Goal: Task Accomplishment & Management: Use online tool/utility

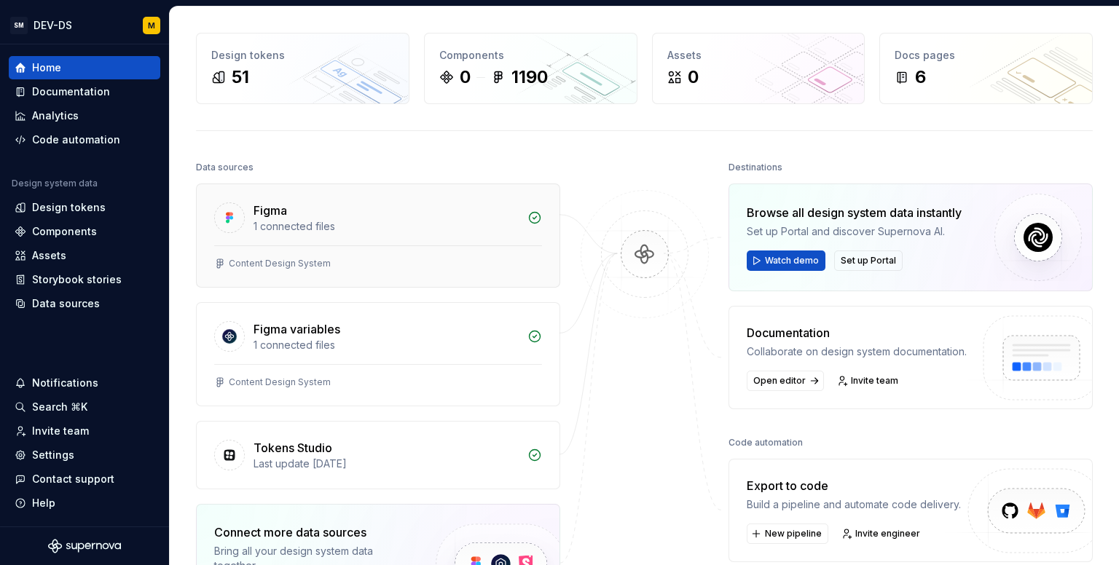
scroll to position [73, 0]
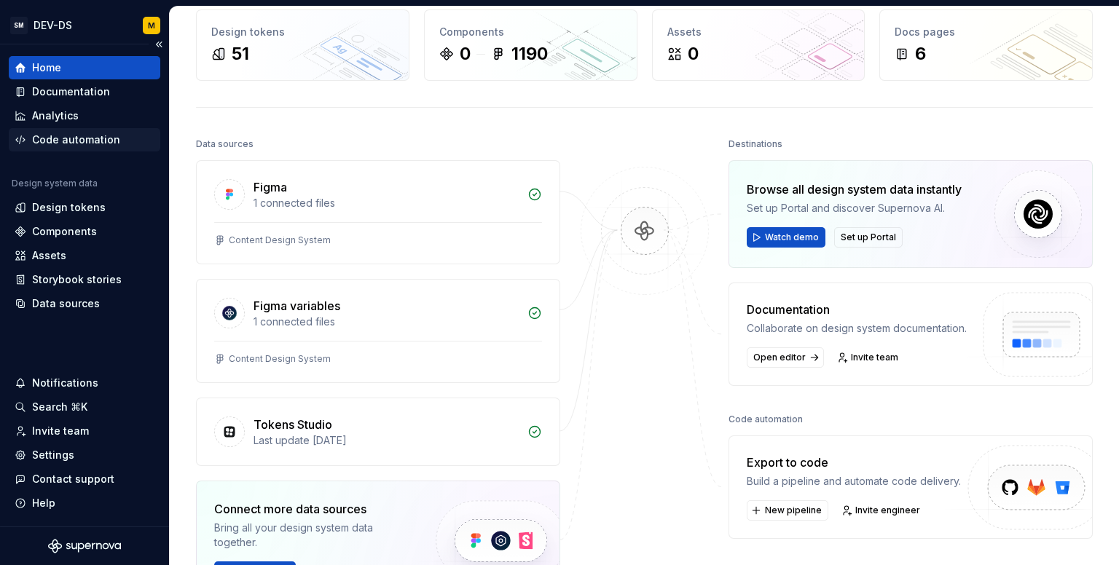
click at [79, 139] on div "Code automation" at bounding box center [76, 140] width 88 height 15
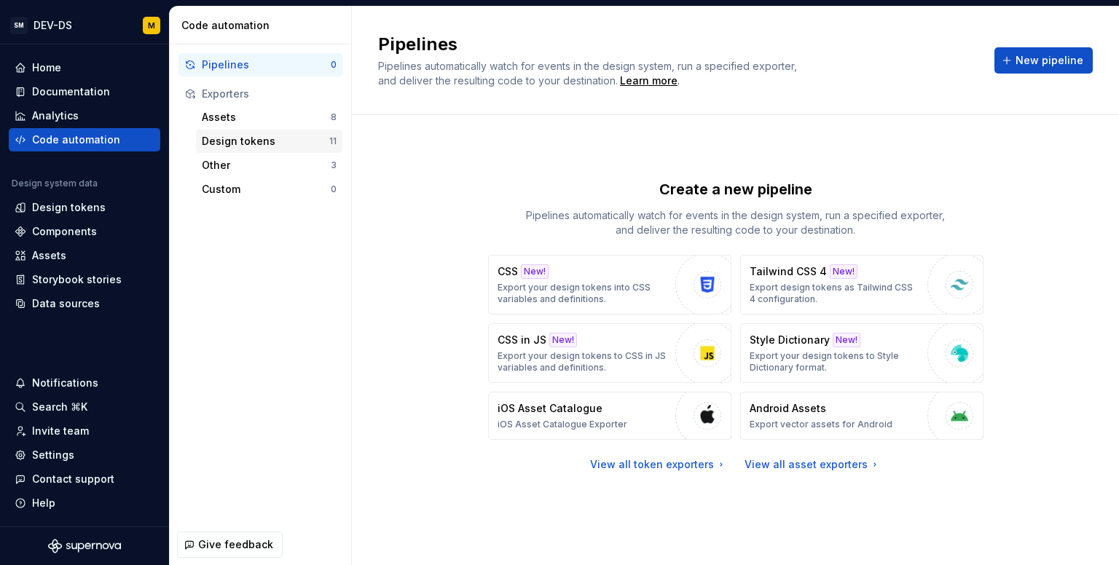
click at [226, 143] on div "Design tokens" at bounding box center [265, 141] width 127 height 15
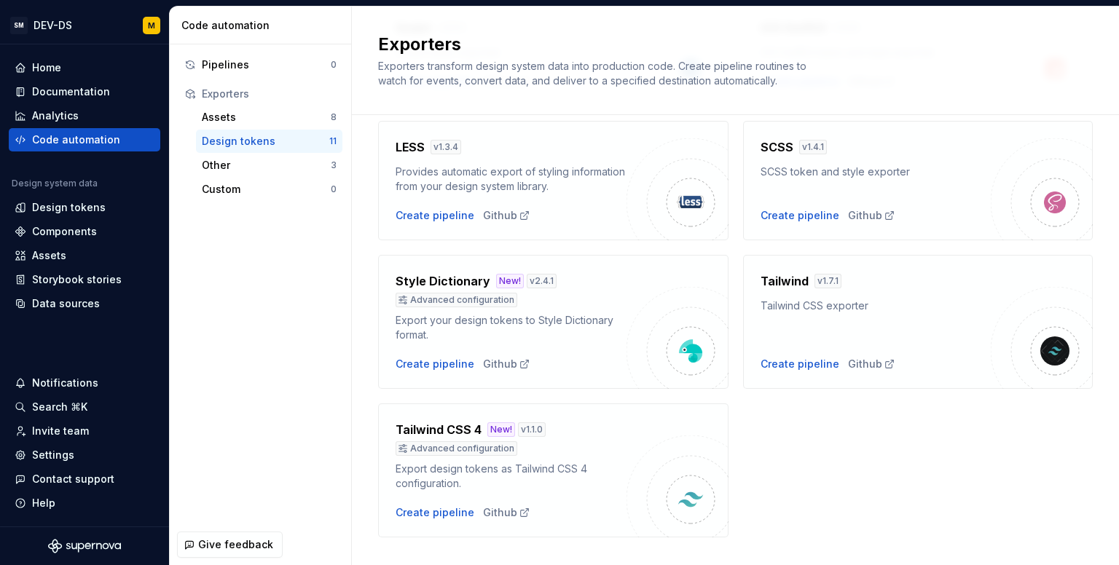
scroll to position [426, 0]
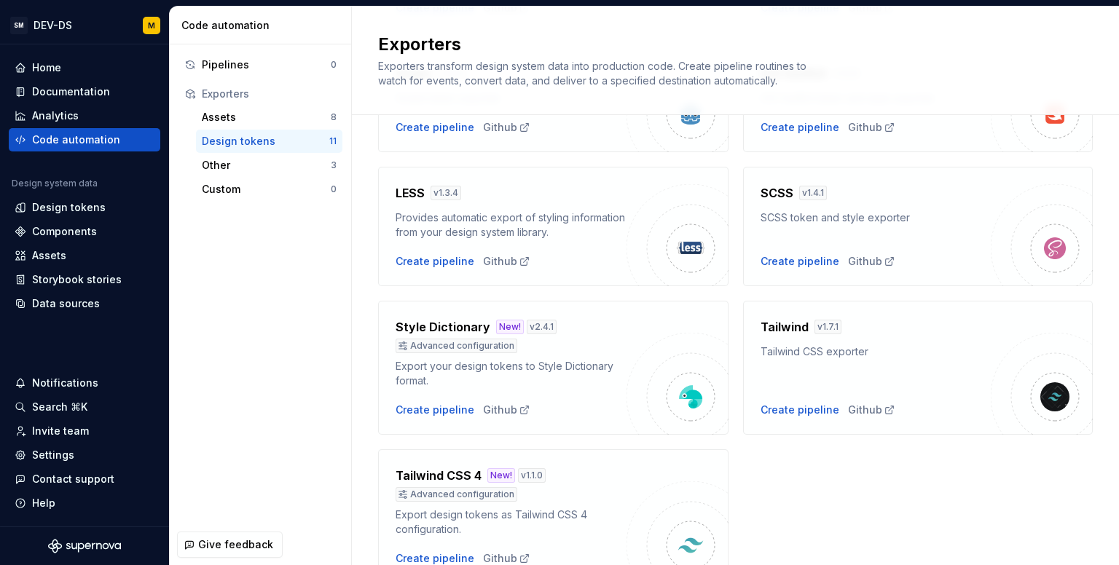
click at [532, 287] on div "Android v 1.5.3 Export design tokens for Android Create pipeline Github CSS New…" at bounding box center [735, 160] width 715 height 848
click at [607, 370] on div "Export your design tokens to Style Dictionary format." at bounding box center [511, 373] width 231 height 29
click at [438, 410] on div "Create pipeline" at bounding box center [435, 410] width 79 height 15
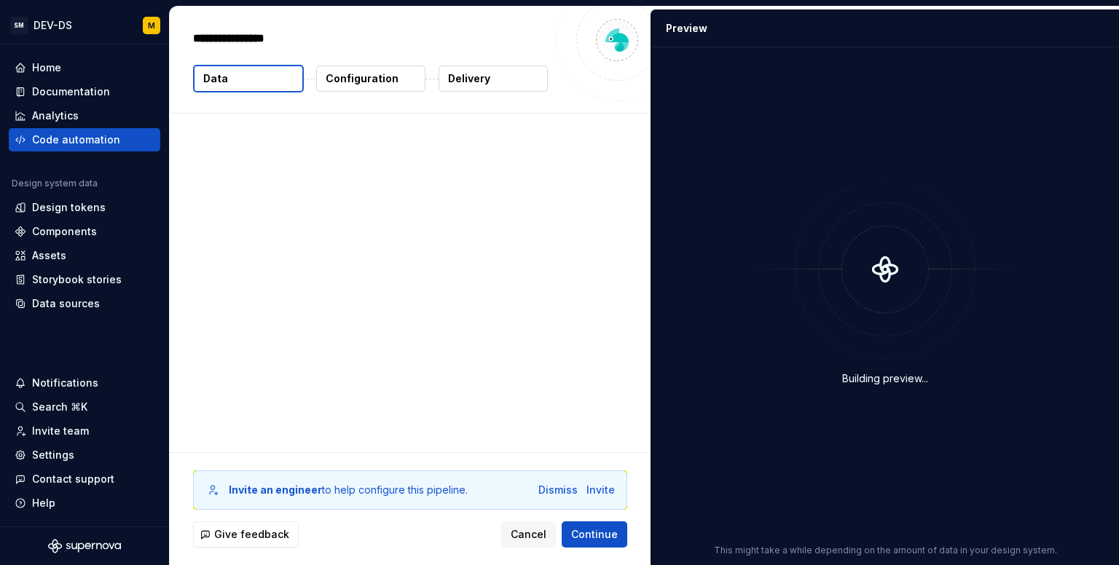
type textarea "*"
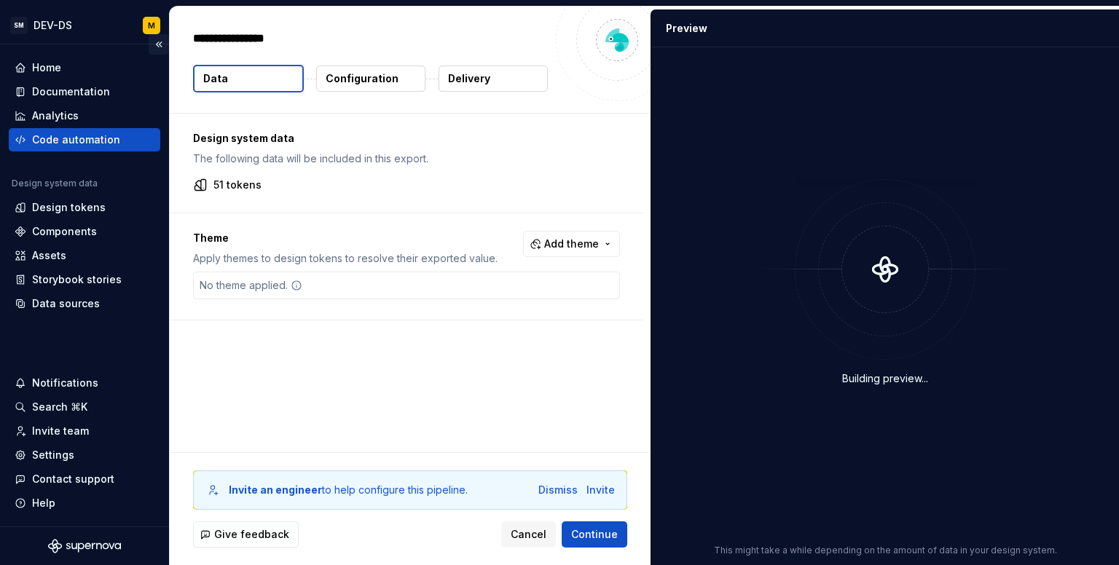
click at [153, 49] on button "Collapse sidebar" at bounding box center [159, 44] width 20 height 20
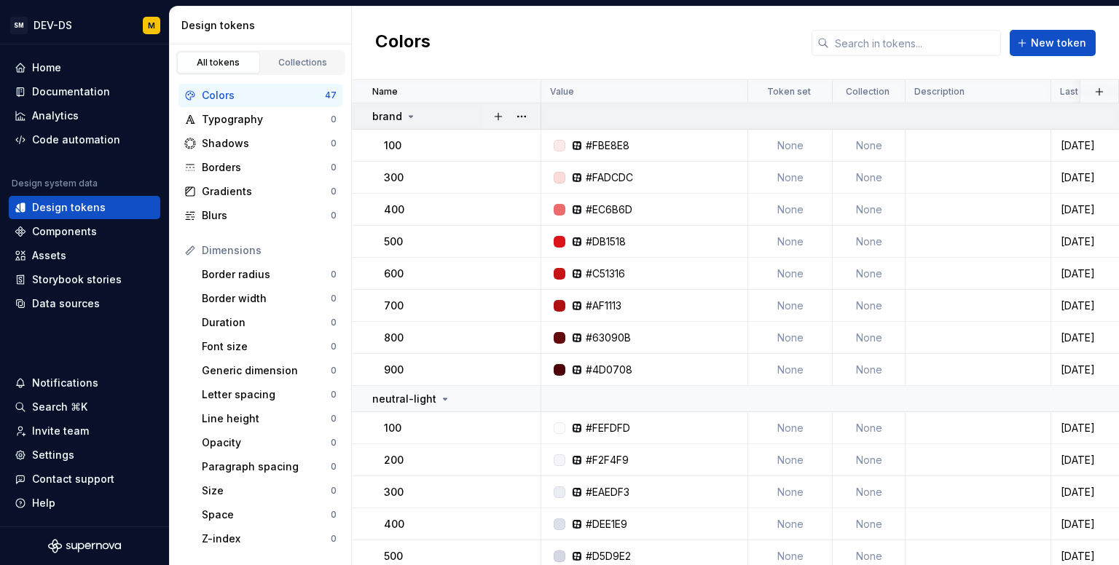
click at [408, 120] on icon at bounding box center [411, 117] width 12 height 12
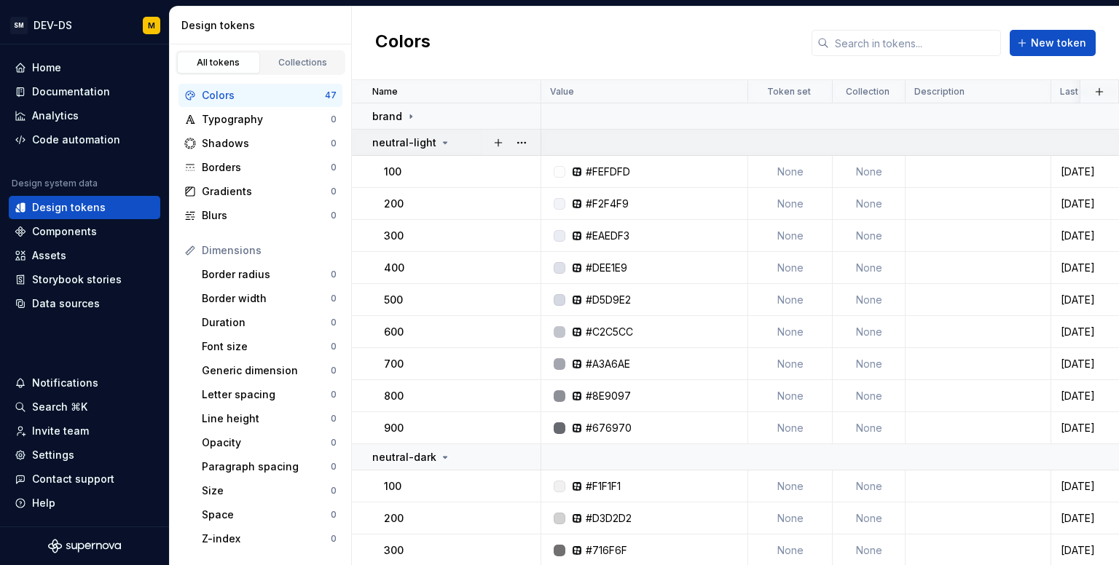
click at [408, 140] on p "neutral-light" at bounding box center [404, 142] width 64 height 15
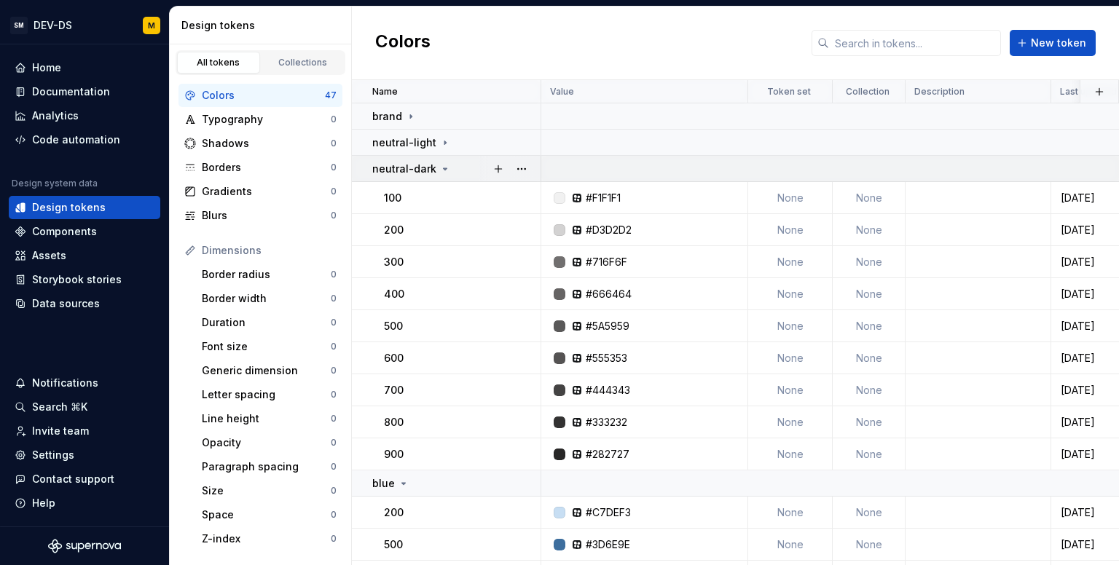
click at [407, 170] on p "neutral-dark" at bounding box center [404, 169] width 64 height 15
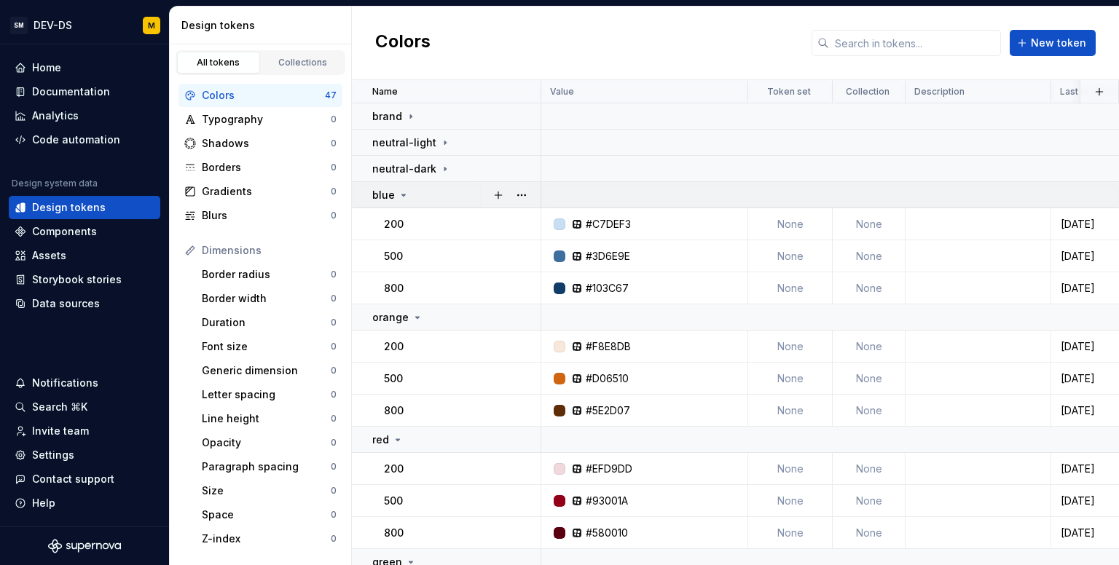
click at [404, 202] on td "blue" at bounding box center [446, 195] width 189 height 26
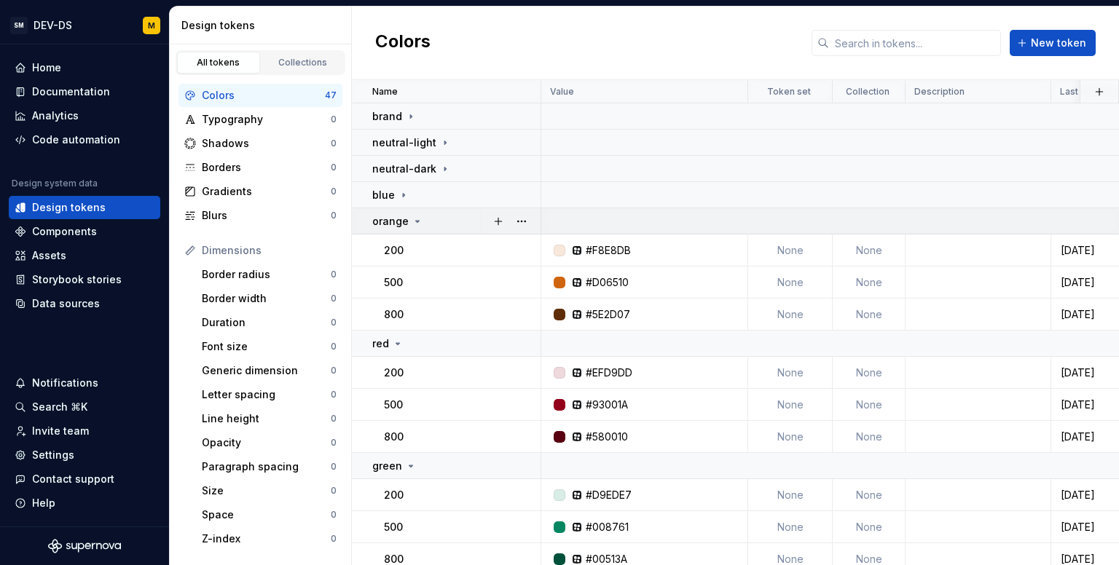
click at [406, 223] on p "orange" at bounding box center [390, 221] width 36 height 15
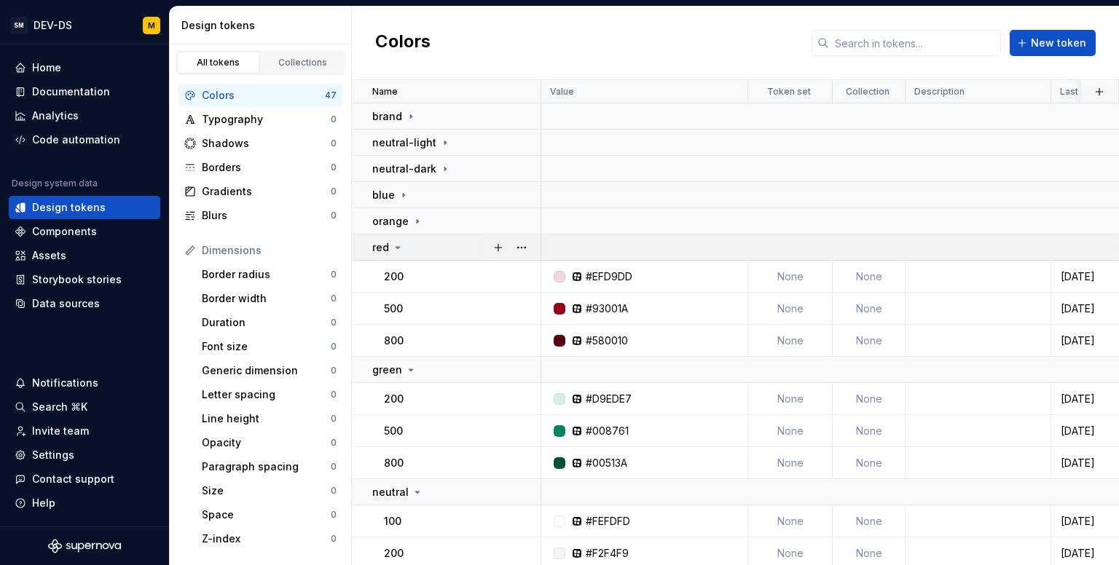
click at [406, 245] on div "red" at bounding box center [456, 247] width 168 height 15
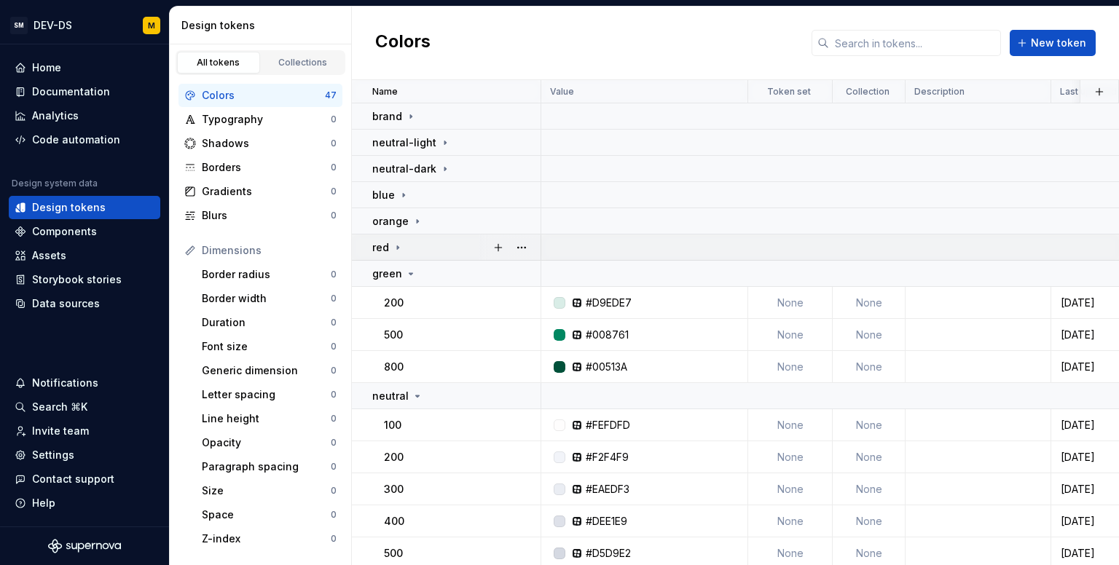
click at [406, 245] on div "red" at bounding box center [456, 247] width 168 height 15
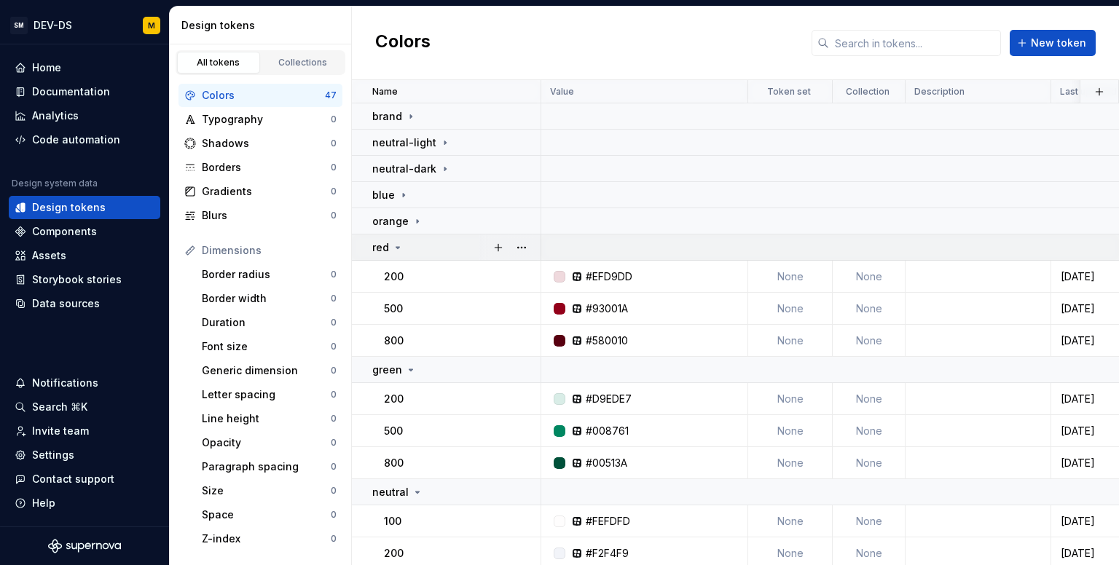
click at [399, 250] on icon at bounding box center [398, 248] width 12 height 12
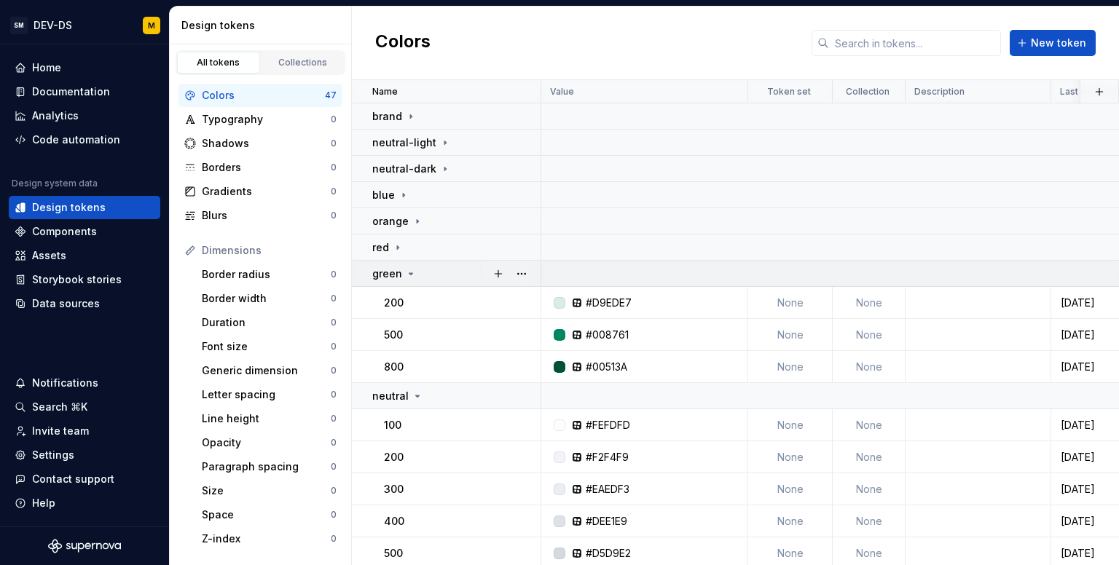
click at [413, 278] on icon at bounding box center [411, 274] width 12 height 12
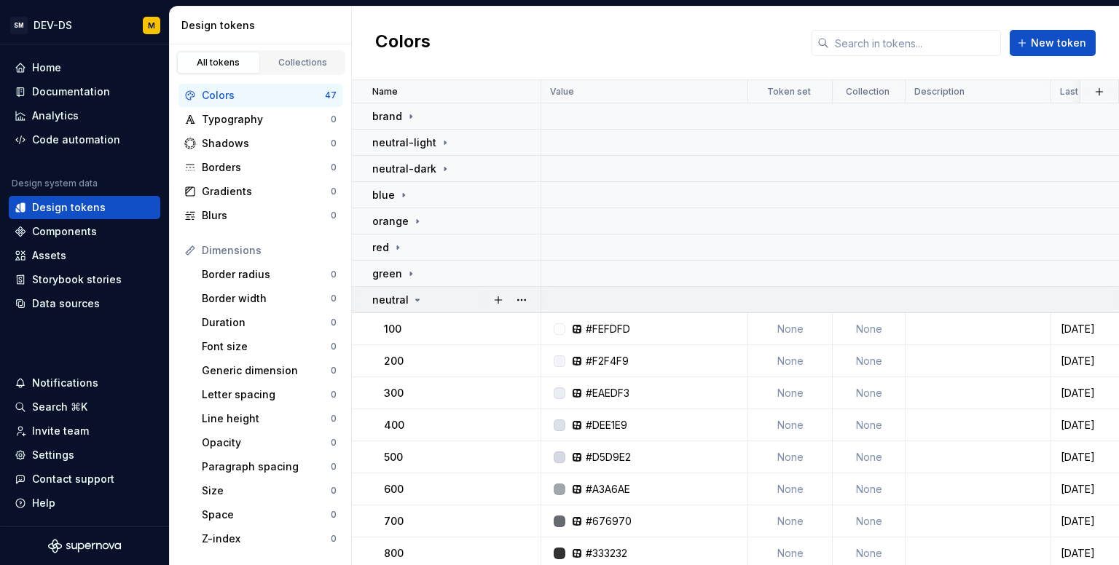
click at [412, 308] on td "neutral" at bounding box center [446, 300] width 189 height 26
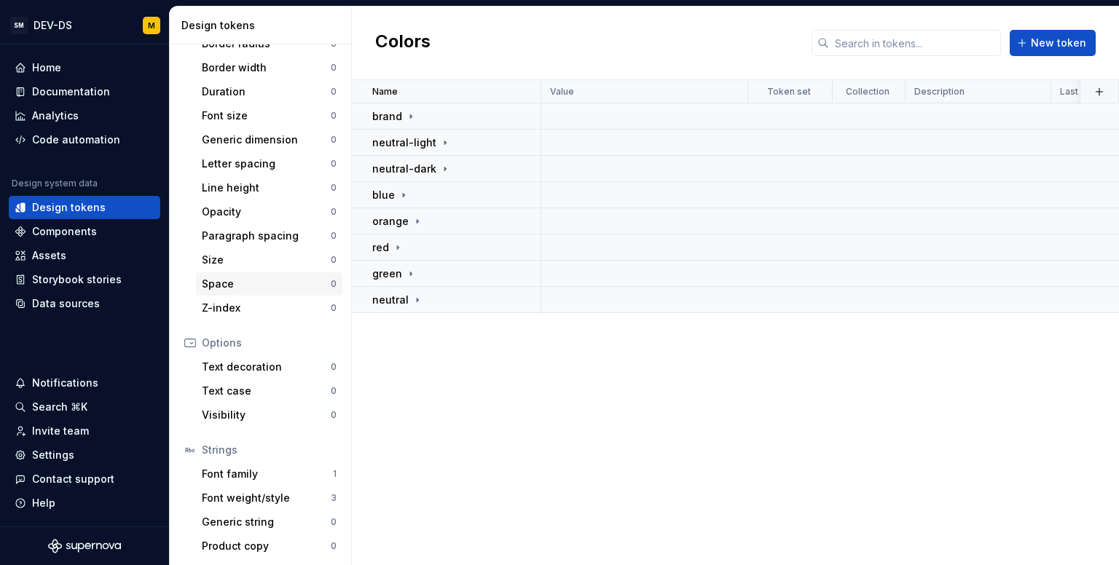
scroll to position [232, 0]
click at [271, 476] on div "Font family" at bounding box center [267, 473] width 131 height 15
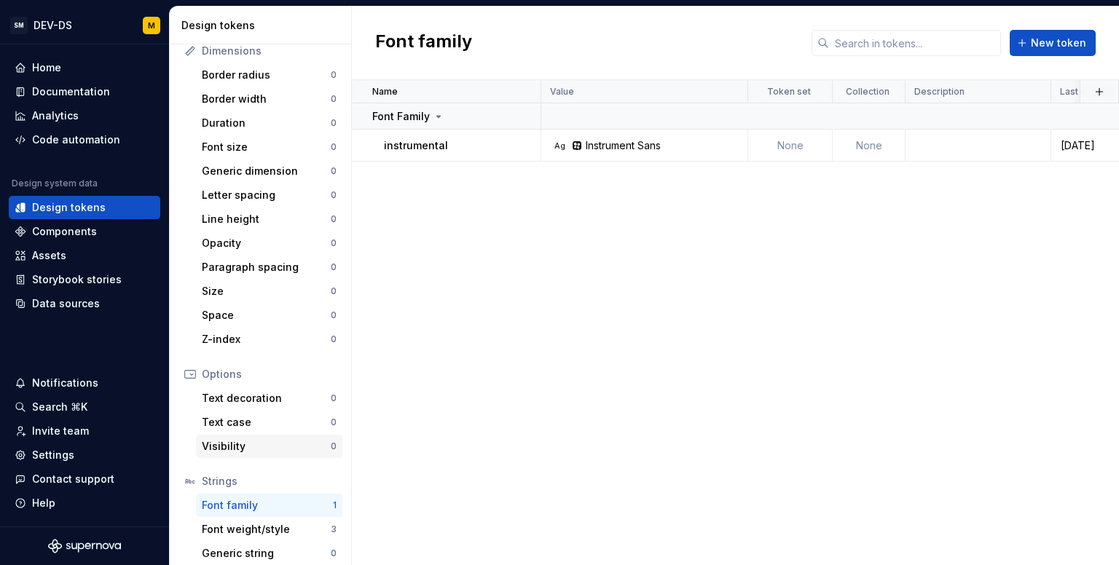
scroll to position [232, 0]
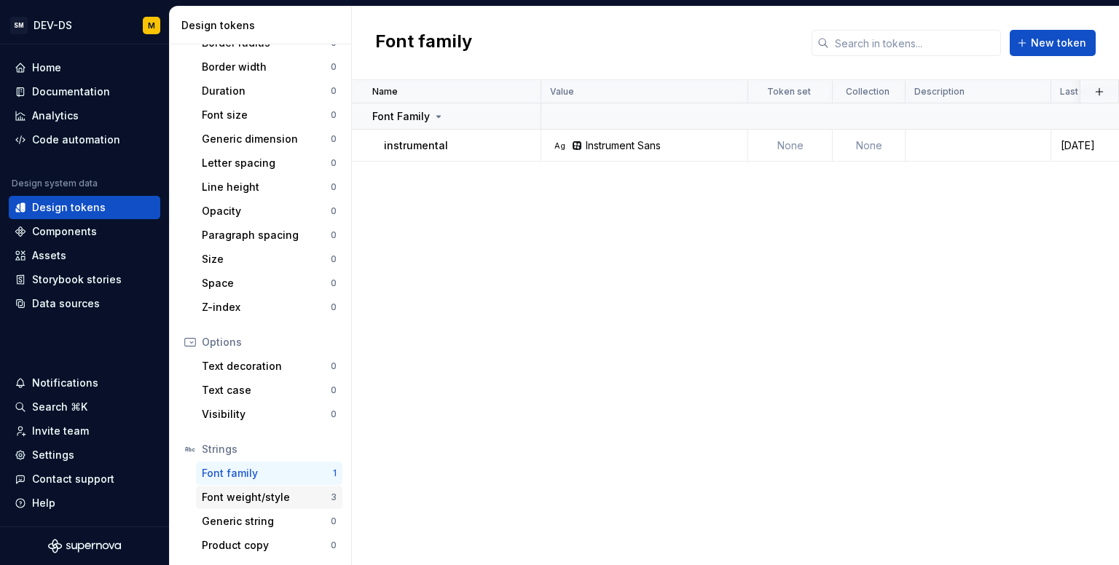
click at [273, 505] on div "Font weight/style 3" at bounding box center [269, 497] width 146 height 23
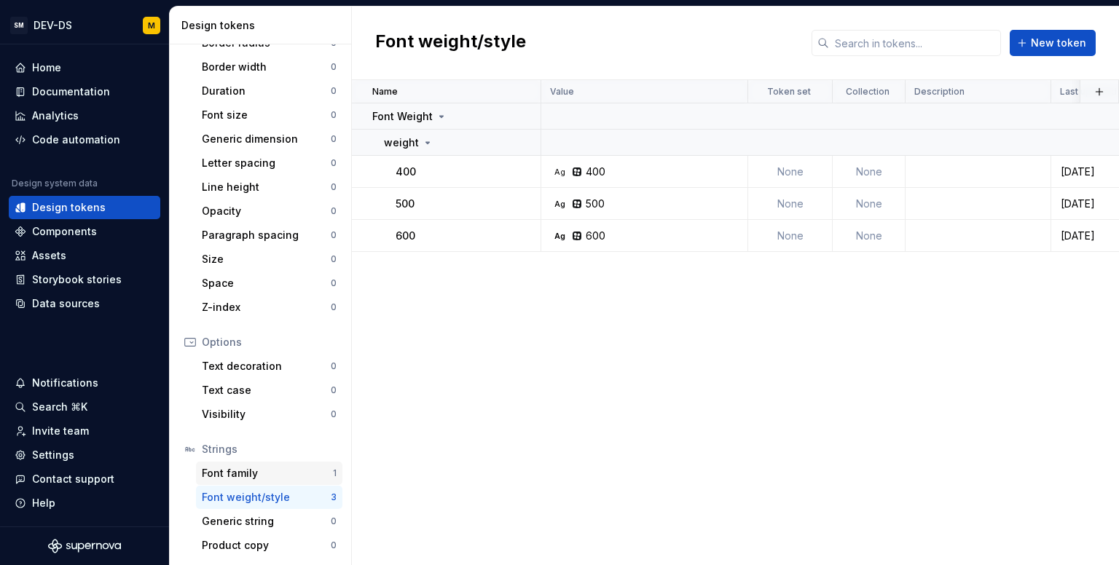
click at [270, 477] on div "Font family" at bounding box center [267, 473] width 131 height 15
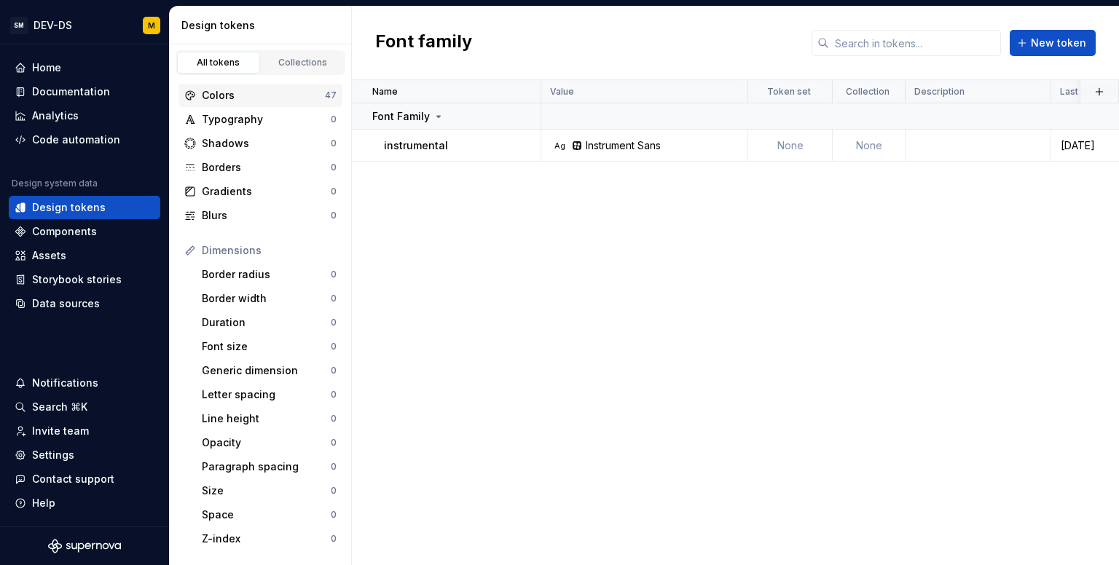
click at [267, 94] on div "Colors" at bounding box center [263, 95] width 123 height 15
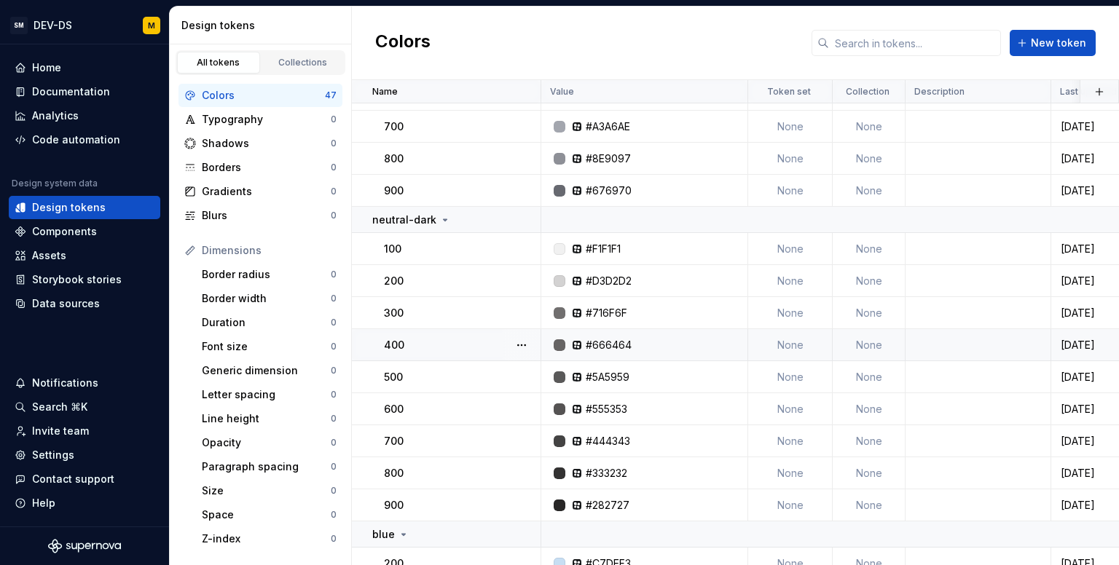
scroll to position [510, 0]
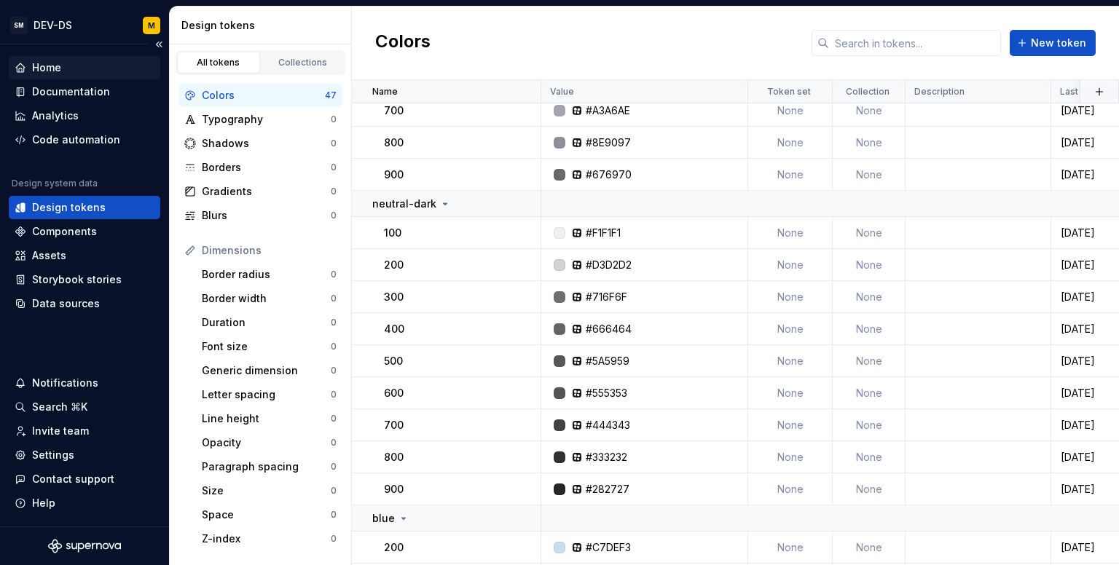
click at [47, 71] on div "Home" at bounding box center [46, 67] width 29 height 15
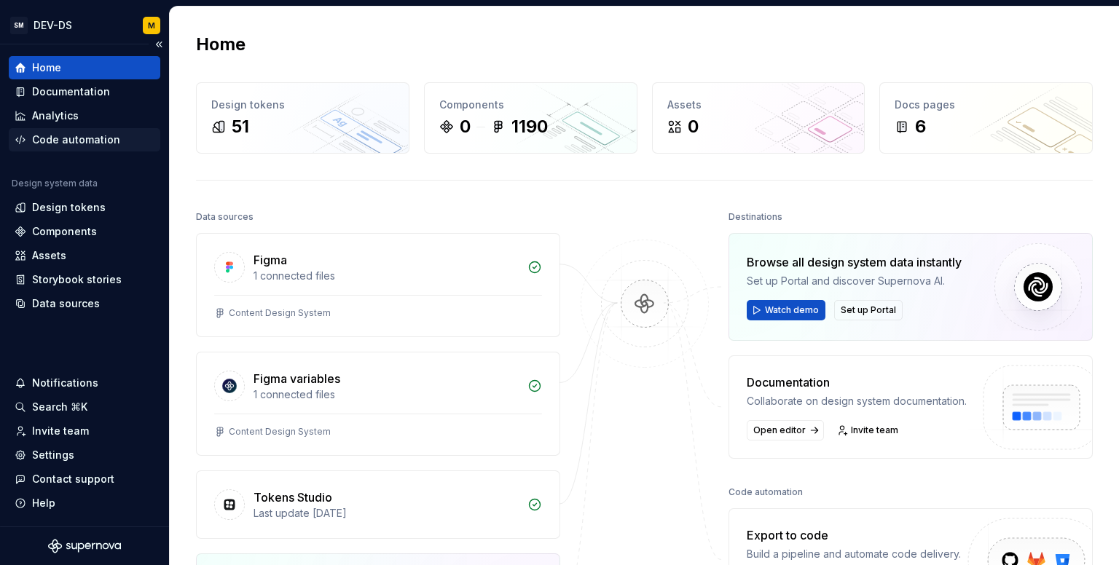
click at [60, 138] on div "Code automation" at bounding box center [76, 140] width 88 height 15
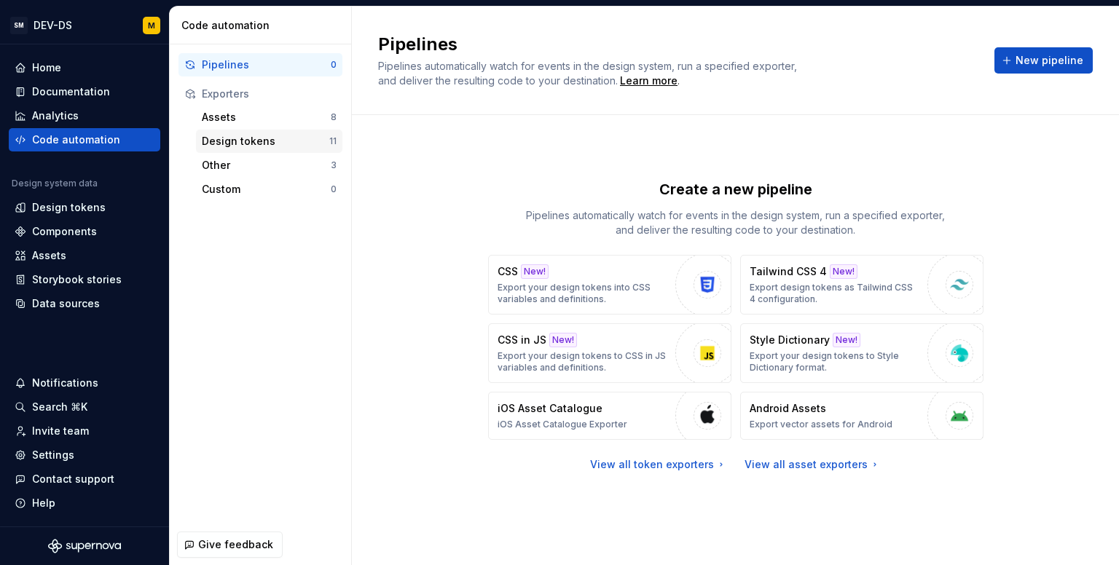
click at [248, 142] on div "Design tokens" at bounding box center [265, 141] width 127 height 15
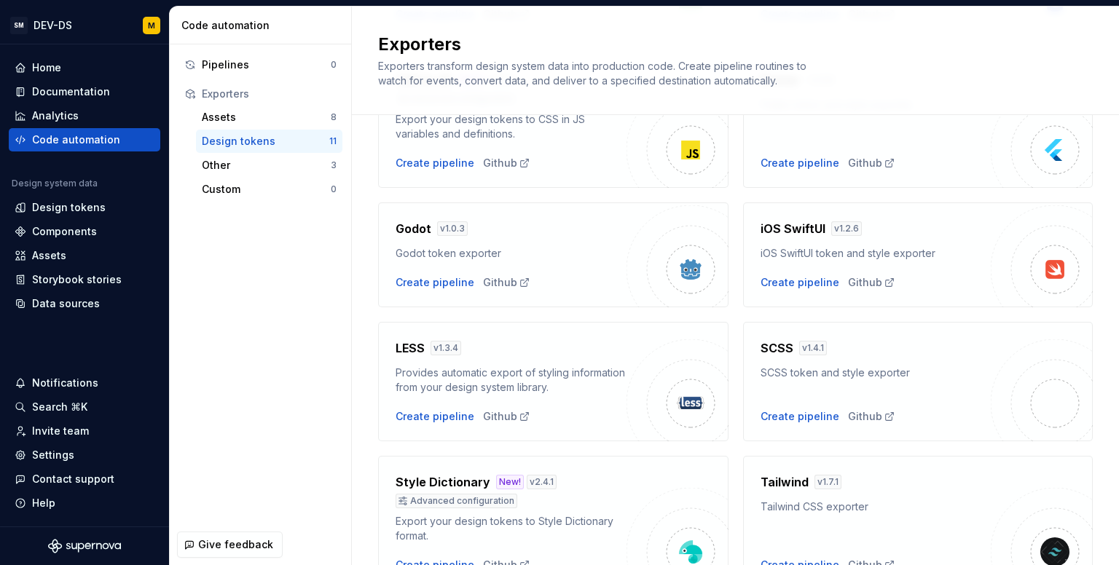
scroll to position [280, 0]
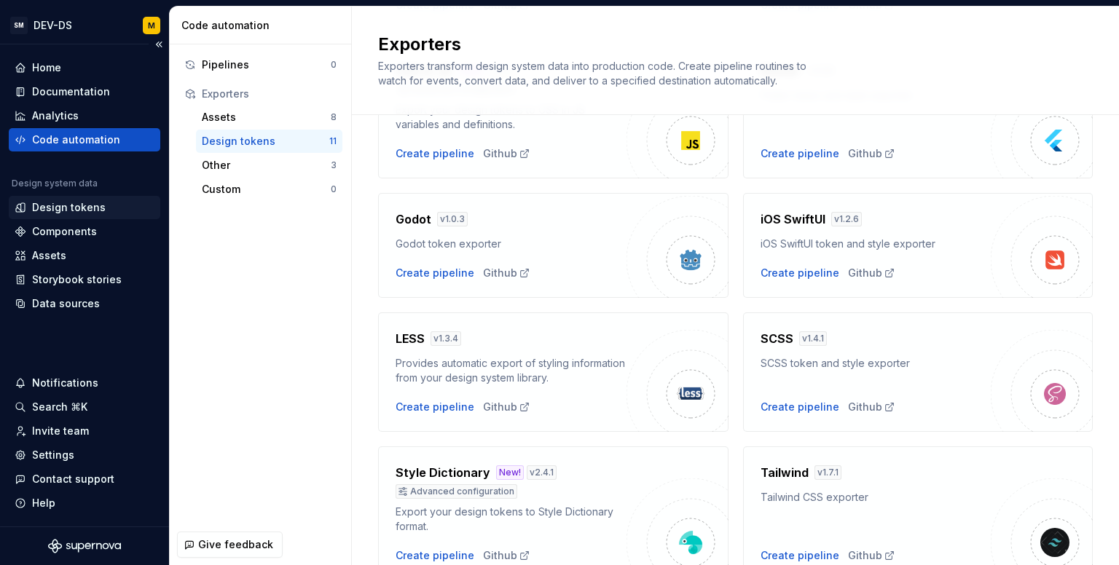
click at [64, 213] on div "Design tokens" at bounding box center [69, 207] width 74 height 15
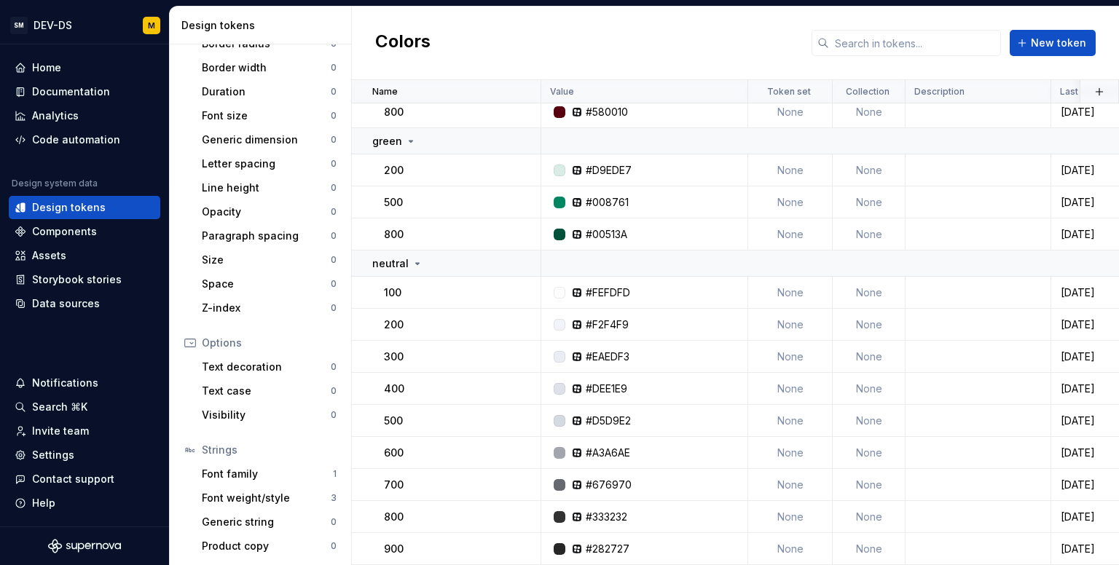
scroll to position [232, 0]
click at [288, 502] on div "Font weight/style" at bounding box center [266, 497] width 129 height 15
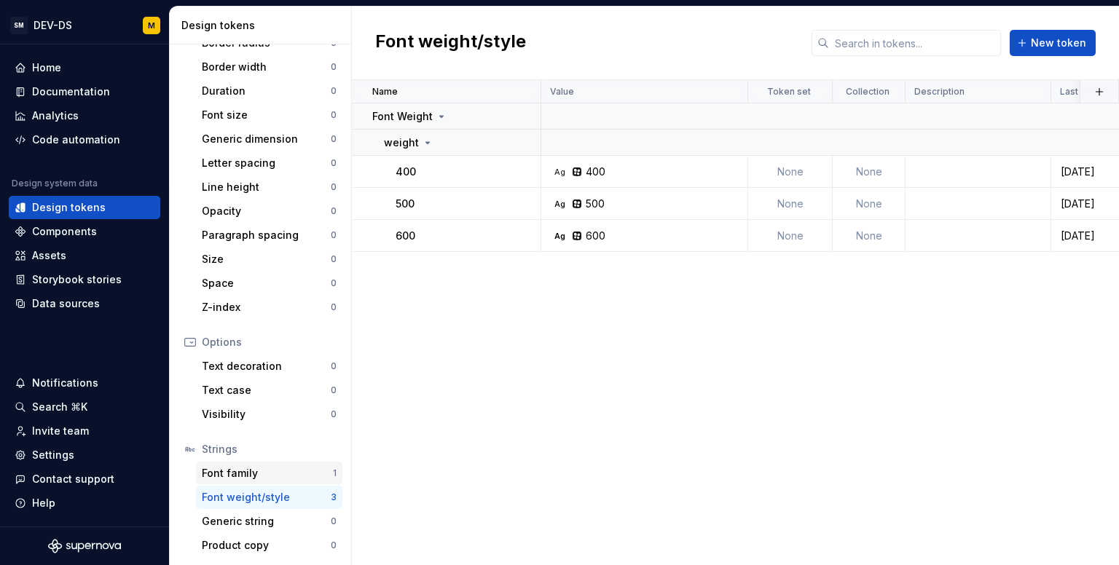
click at [282, 477] on div "Font family" at bounding box center [267, 473] width 131 height 15
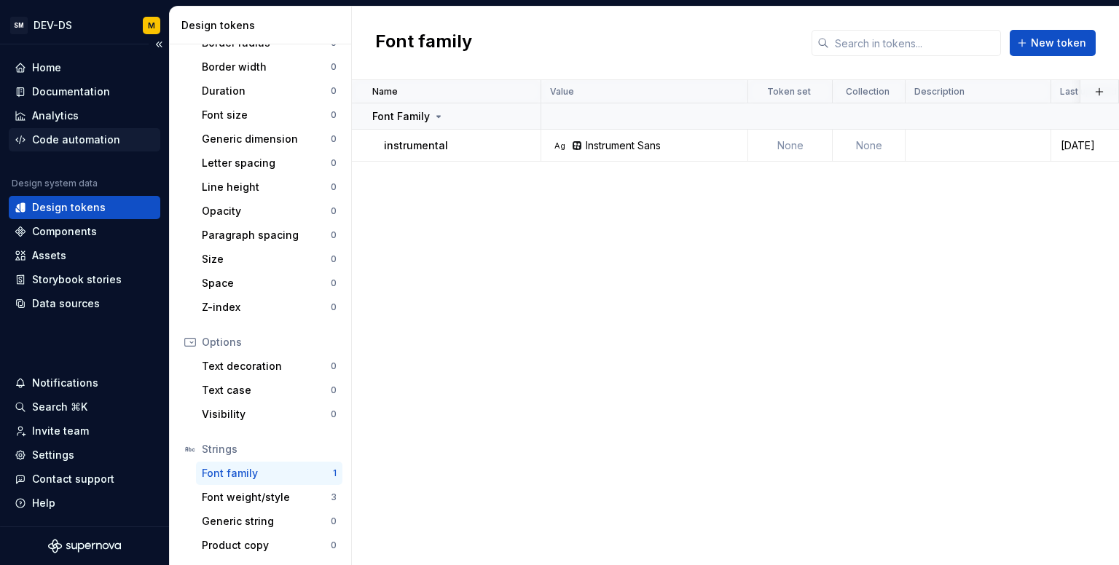
click at [58, 141] on div "Code automation" at bounding box center [76, 140] width 88 height 15
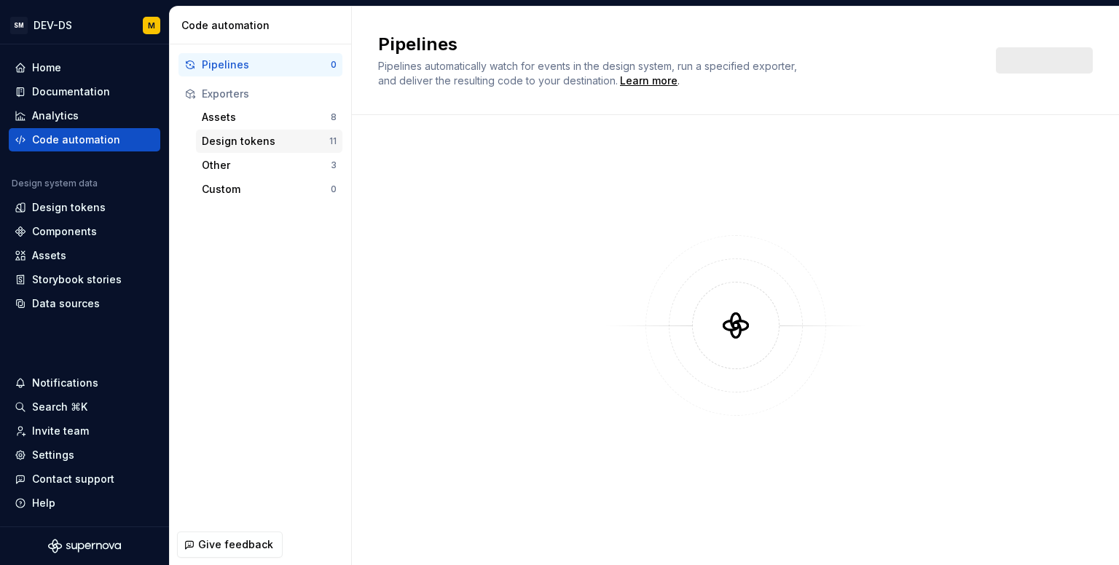
click at [259, 130] on div "Design tokens 11" at bounding box center [269, 141] width 146 height 23
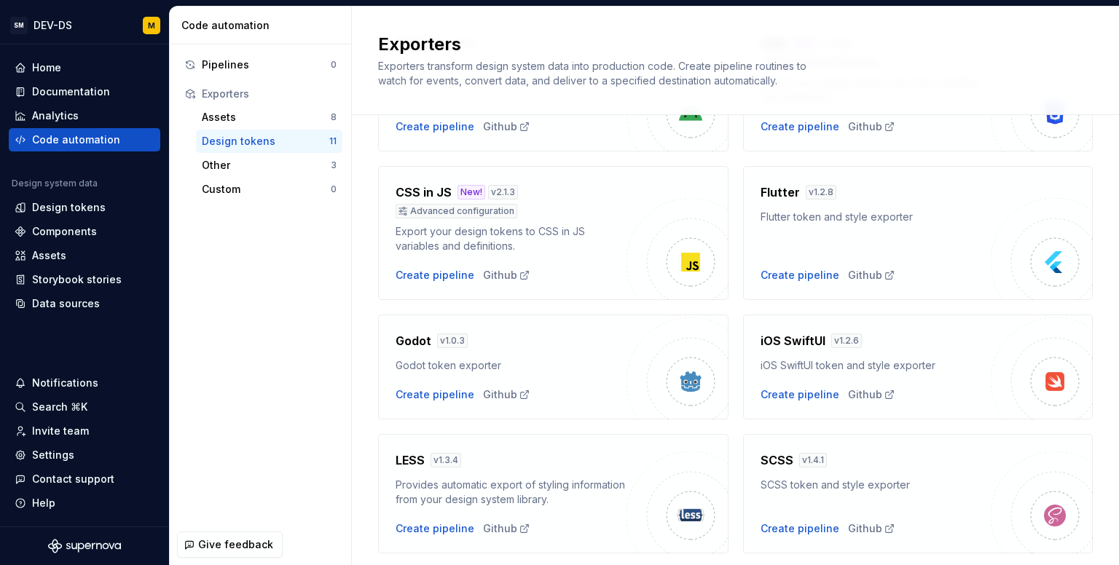
scroll to position [499, 0]
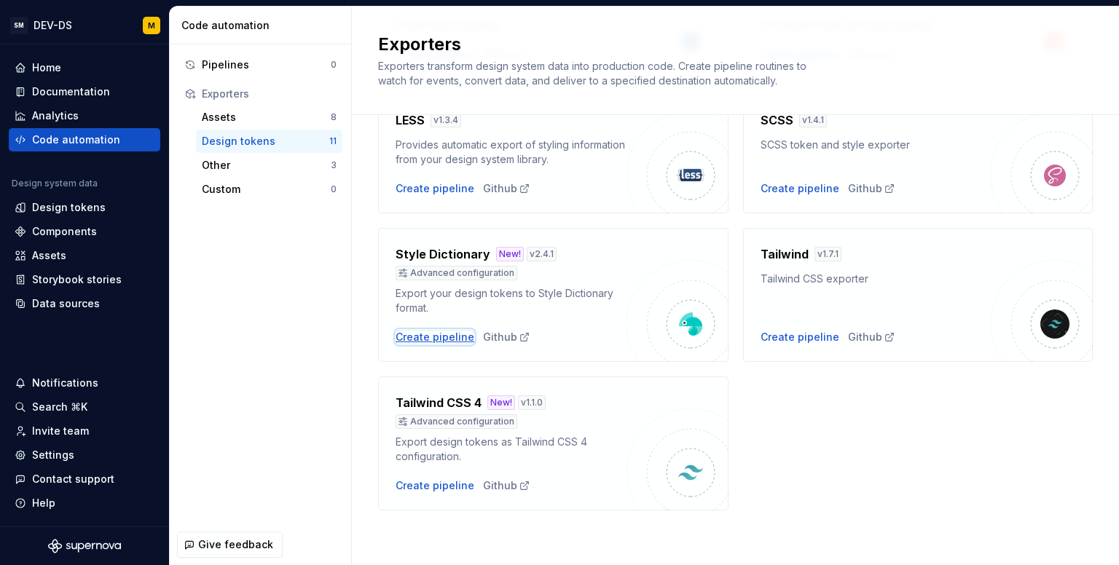
click at [434, 333] on div "Create pipeline" at bounding box center [435, 337] width 79 height 15
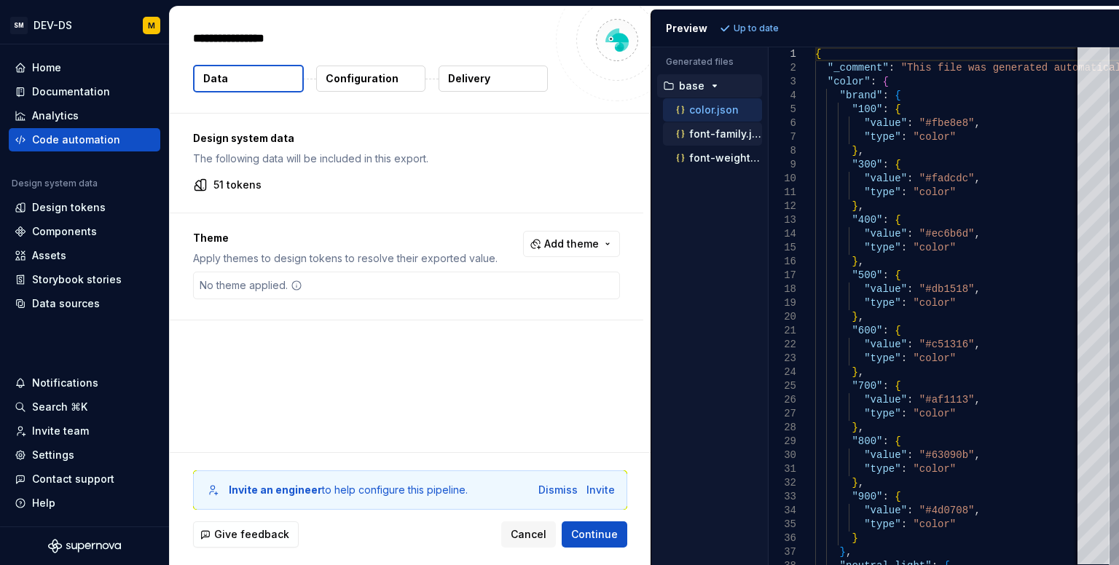
type textarea "*"
click at [702, 112] on p "color.json" at bounding box center [714, 110] width 50 height 12
type textarea "**********"
